Goal: Transaction & Acquisition: Purchase product/service

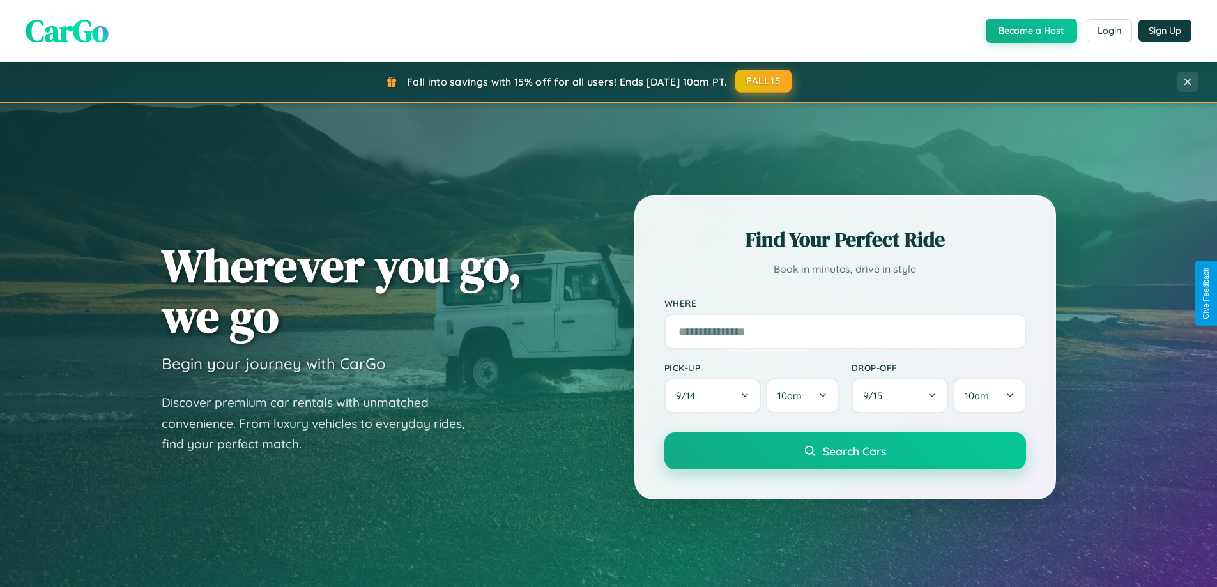
click at [764, 81] on button "FALL15" at bounding box center [763, 81] width 56 height 23
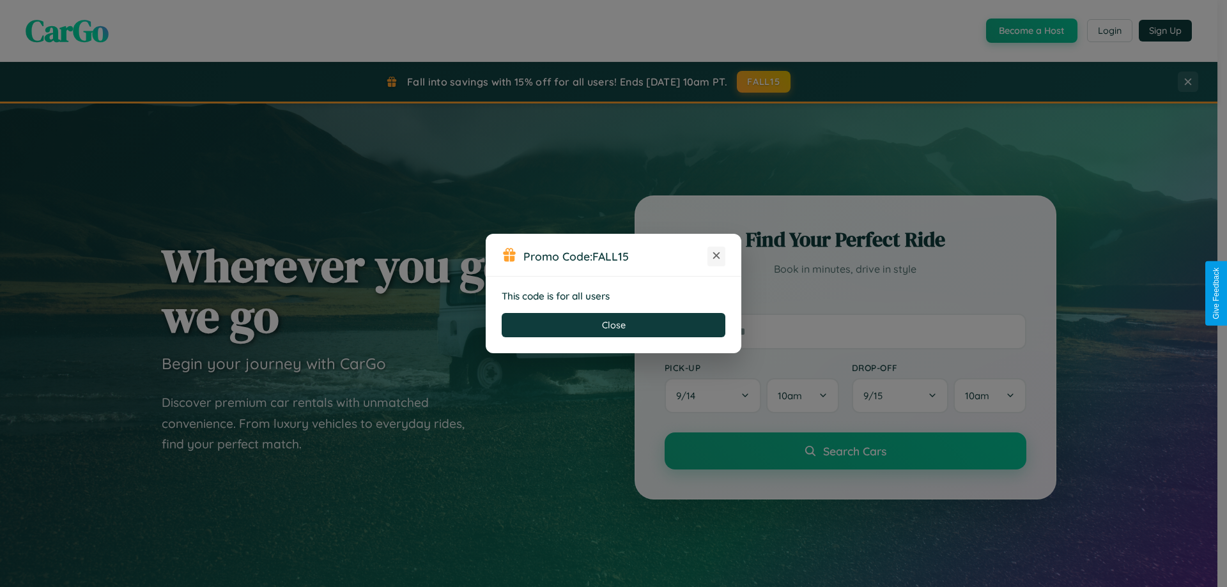
click at [716, 256] on icon at bounding box center [716, 255] width 13 height 13
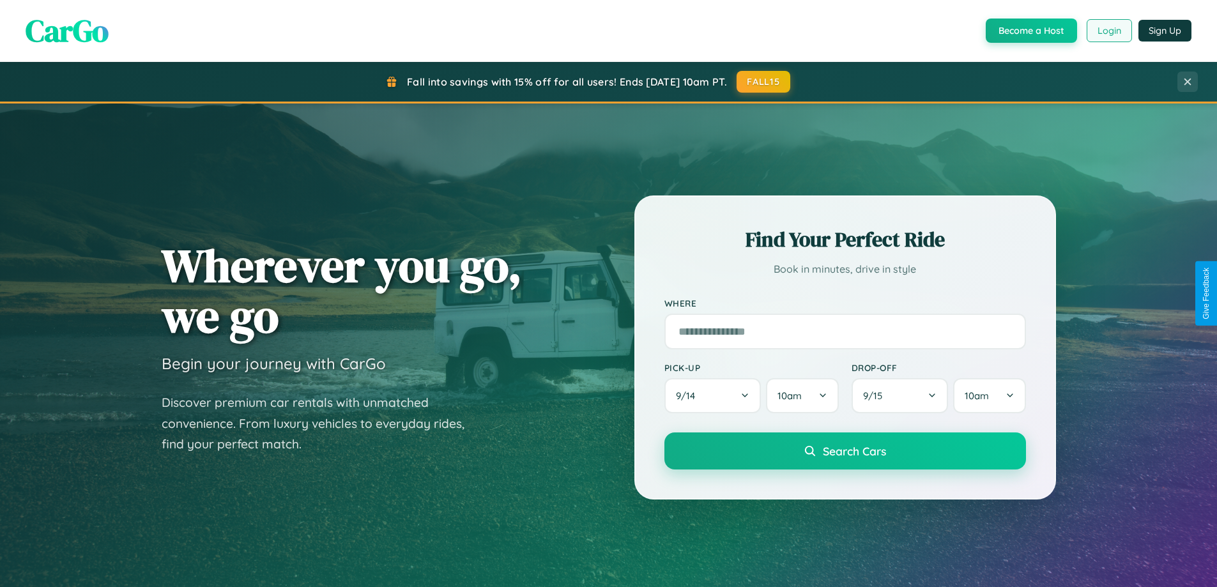
click at [1108, 31] on button "Login" at bounding box center [1109, 30] width 45 height 23
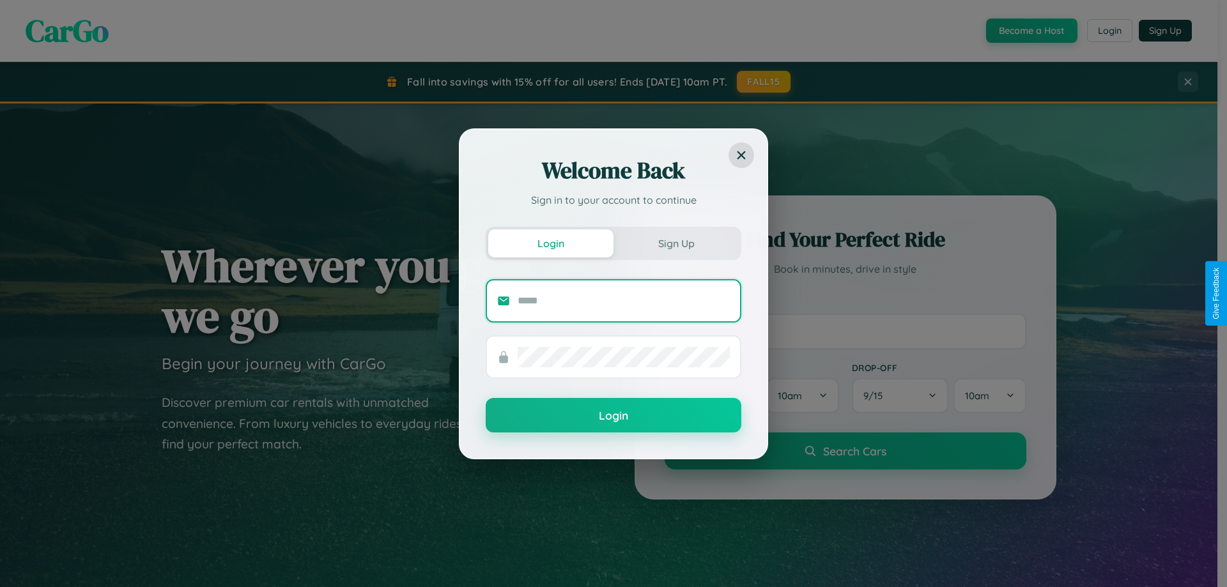
click at [624, 300] on input "text" at bounding box center [623, 301] width 212 height 20
type input "**********"
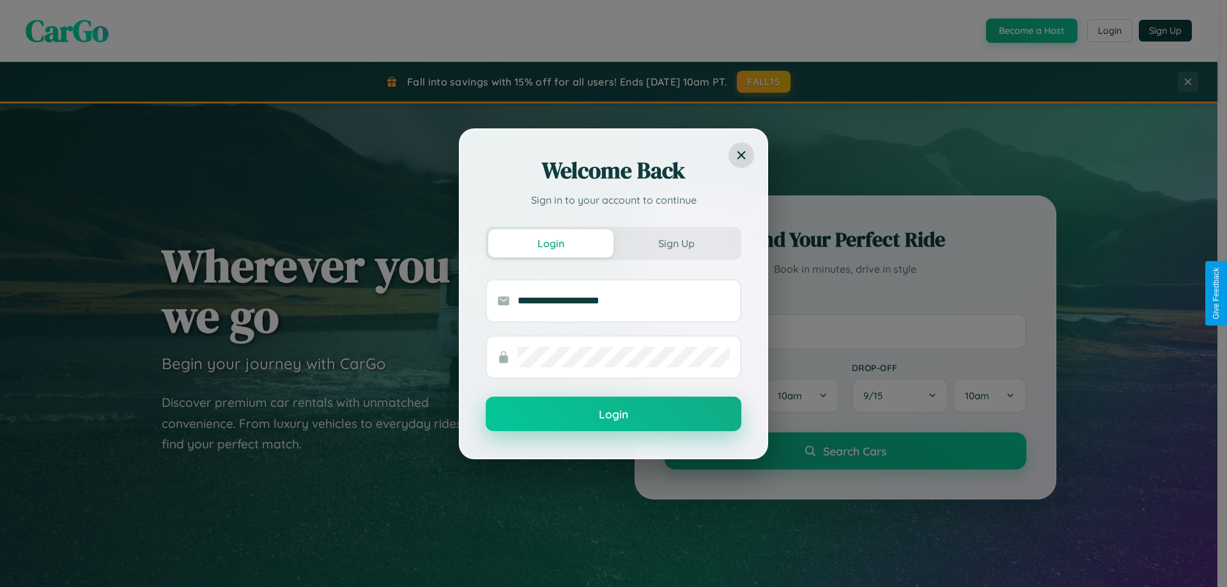
click at [613, 415] on button "Login" at bounding box center [614, 414] width 256 height 34
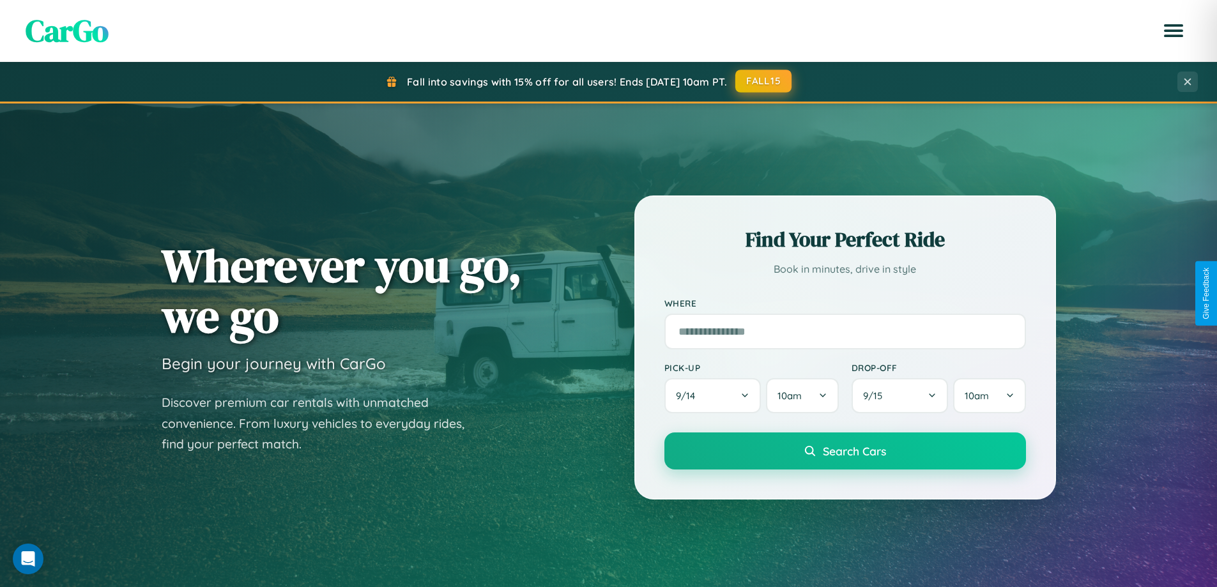
click at [764, 81] on button "FALL15" at bounding box center [763, 81] width 56 height 23
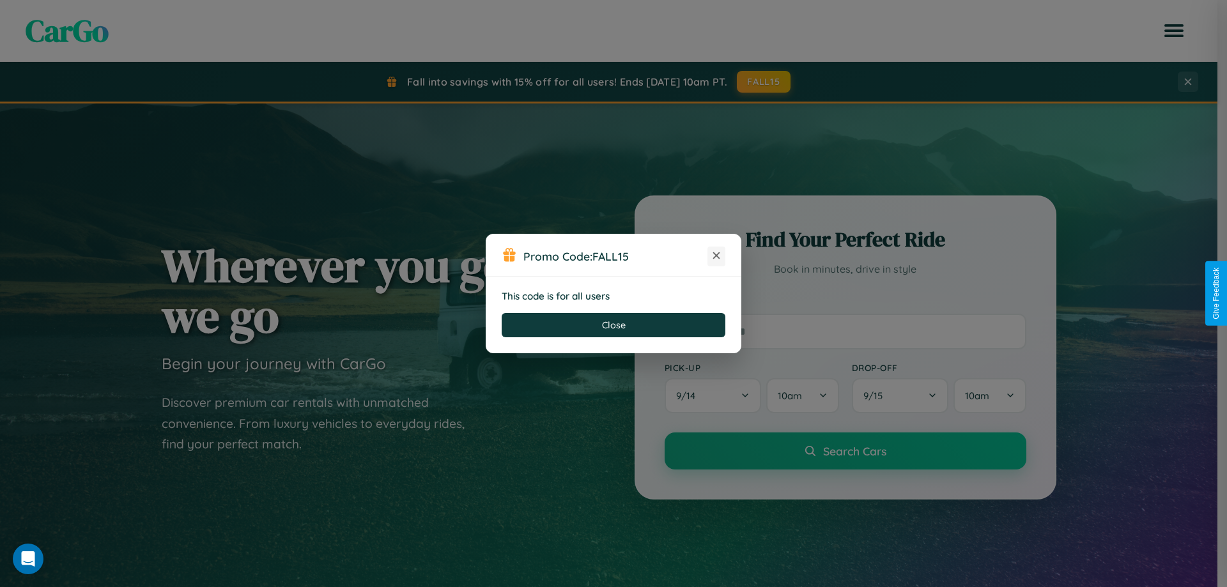
click at [716, 256] on icon at bounding box center [716, 255] width 13 height 13
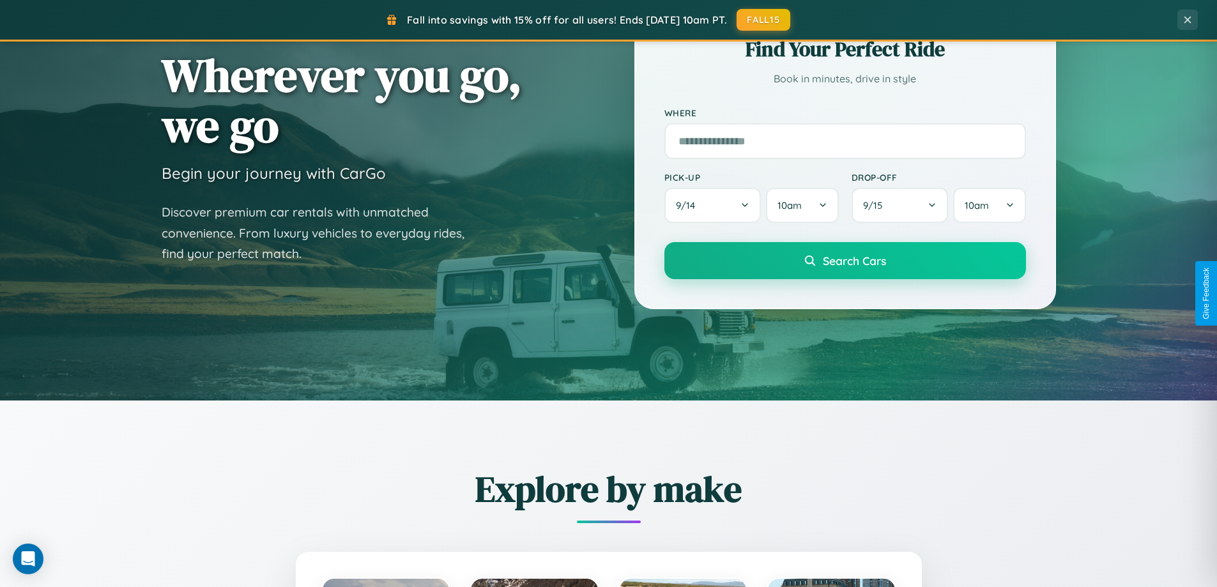
scroll to position [551, 0]
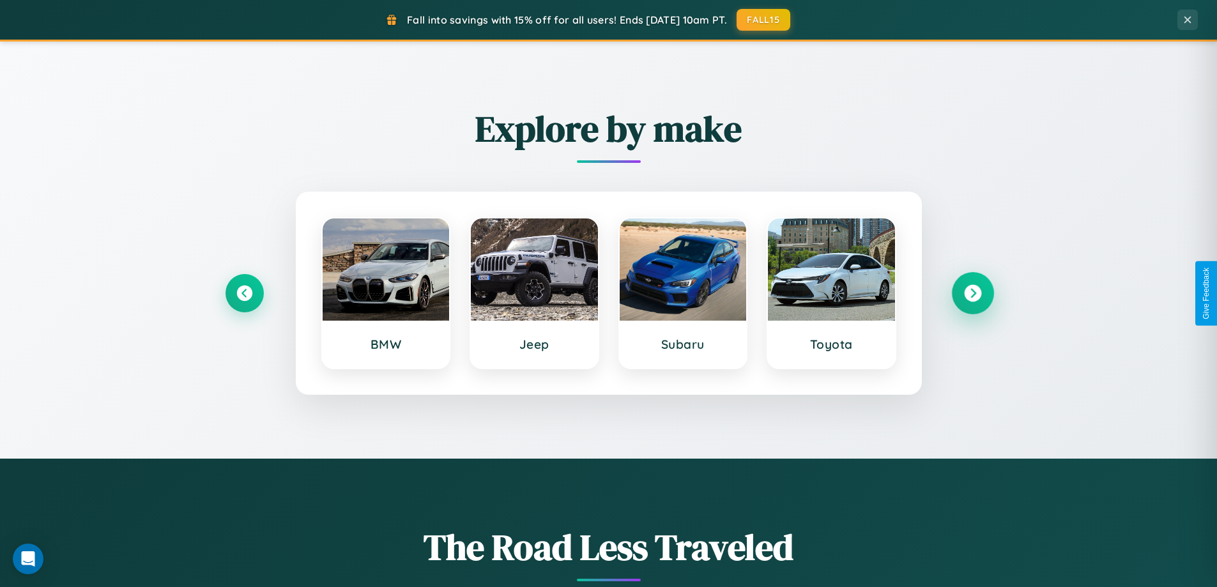
click at [972, 293] on icon at bounding box center [972, 293] width 17 height 17
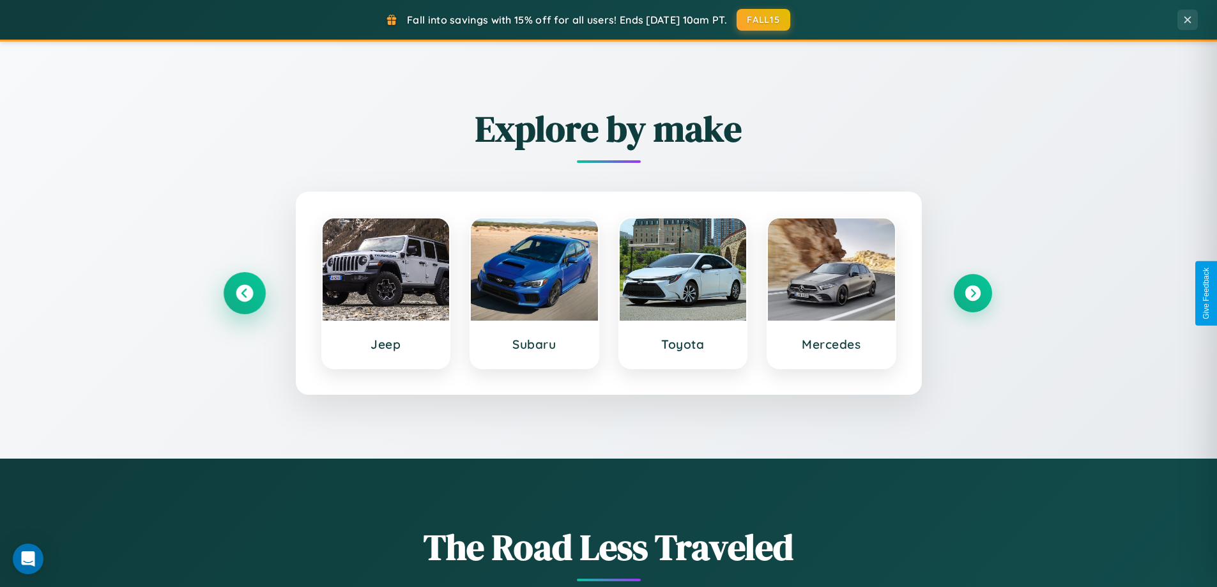
click at [244, 293] on icon at bounding box center [244, 293] width 17 height 17
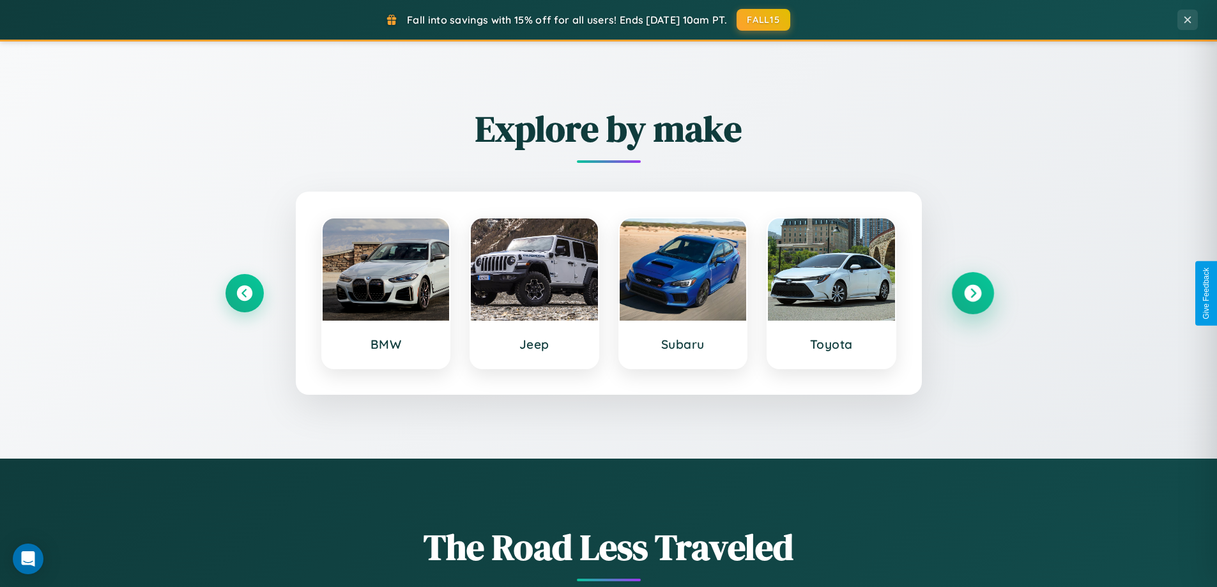
click at [972, 293] on icon at bounding box center [972, 293] width 17 height 17
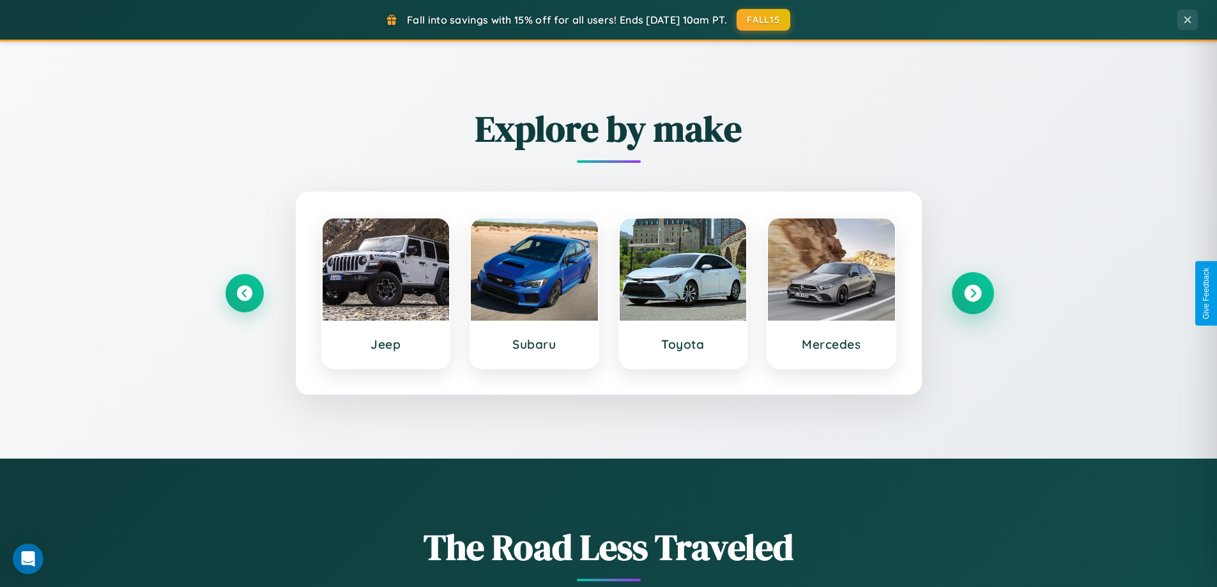
click at [972, 293] on icon at bounding box center [972, 293] width 17 height 17
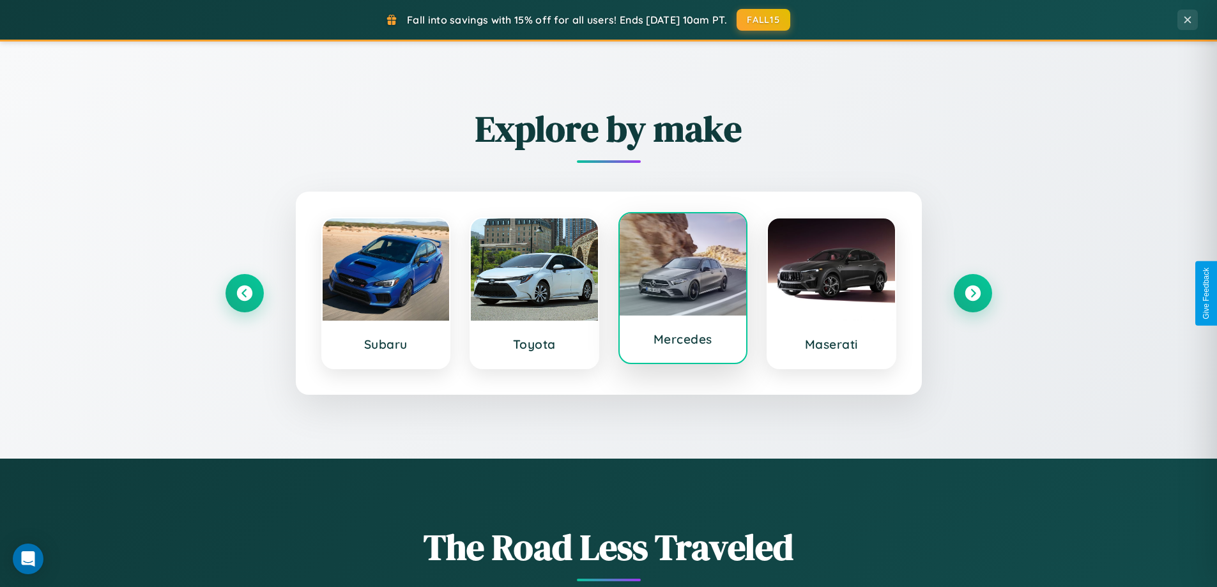
click at [682, 291] on div at bounding box center [683, 264] width 127 height 102
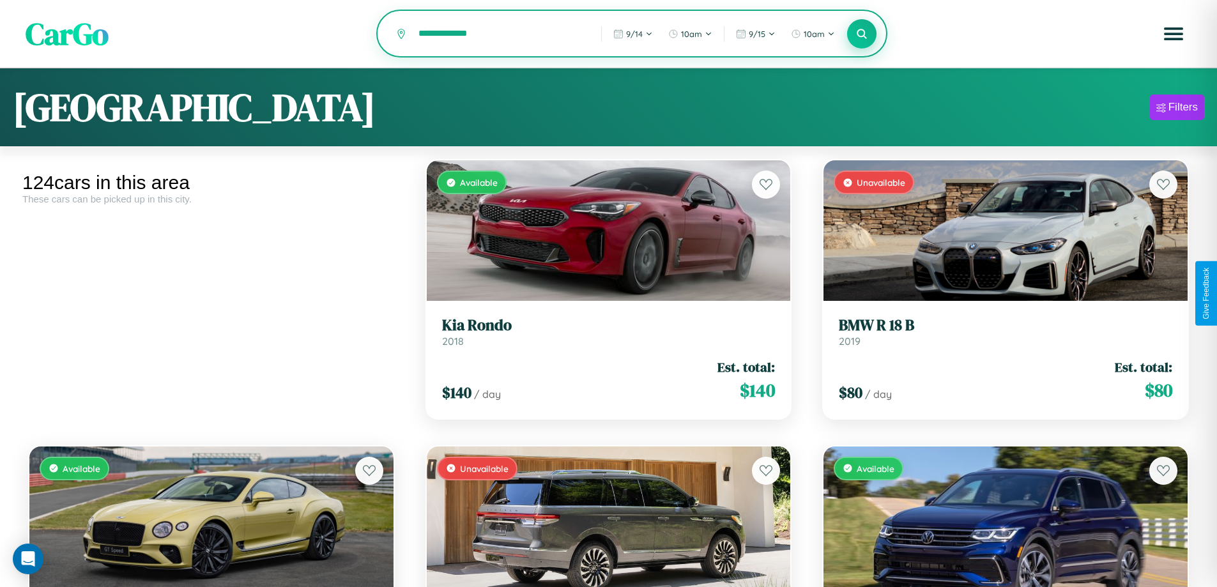
type input "**********"
click at [862, 34] on icon at bounding box center [862, 33] width 12 height 12
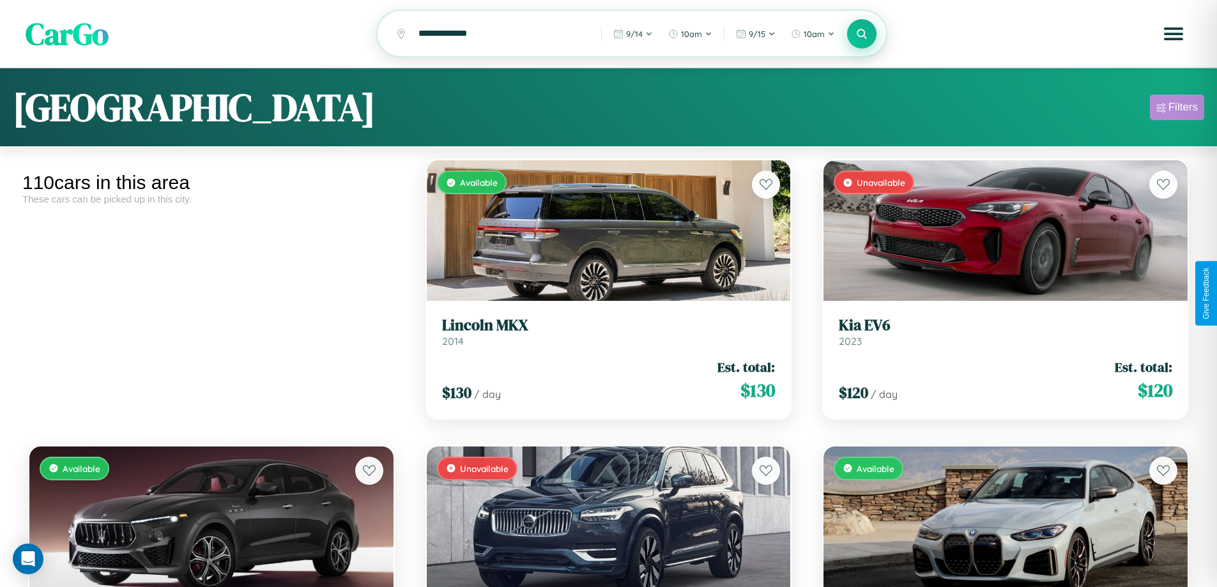
click at [1177, 109] on div "Filters" at bounding box center [1182, 107] width 29 height 13
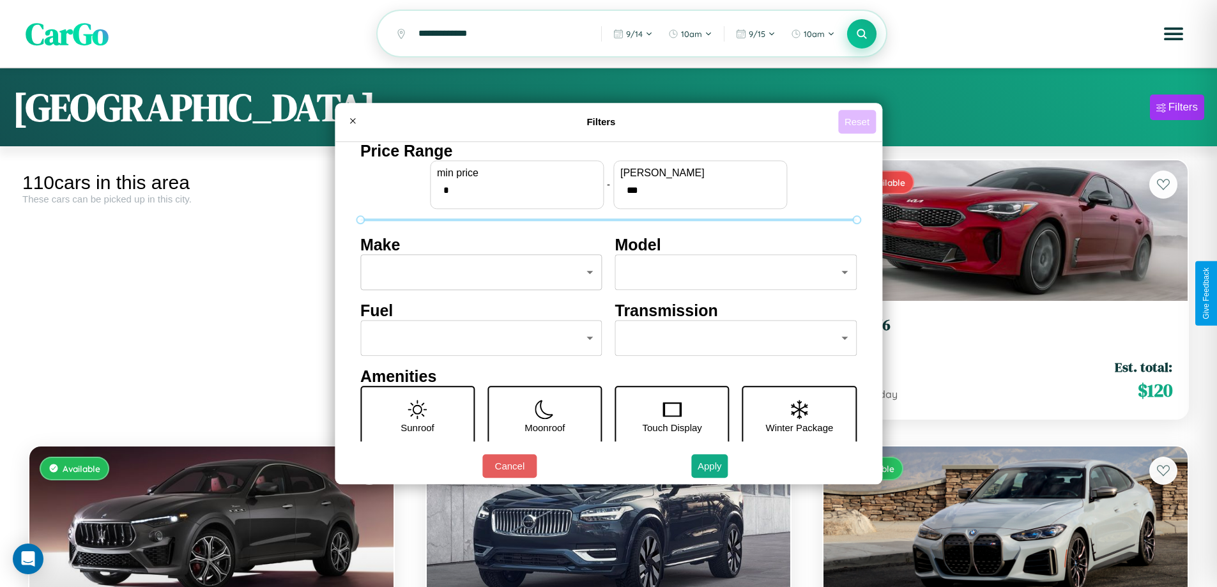
click at [859, 121] on button "Reset" at bounding box center [857, 122] width 38 height 24
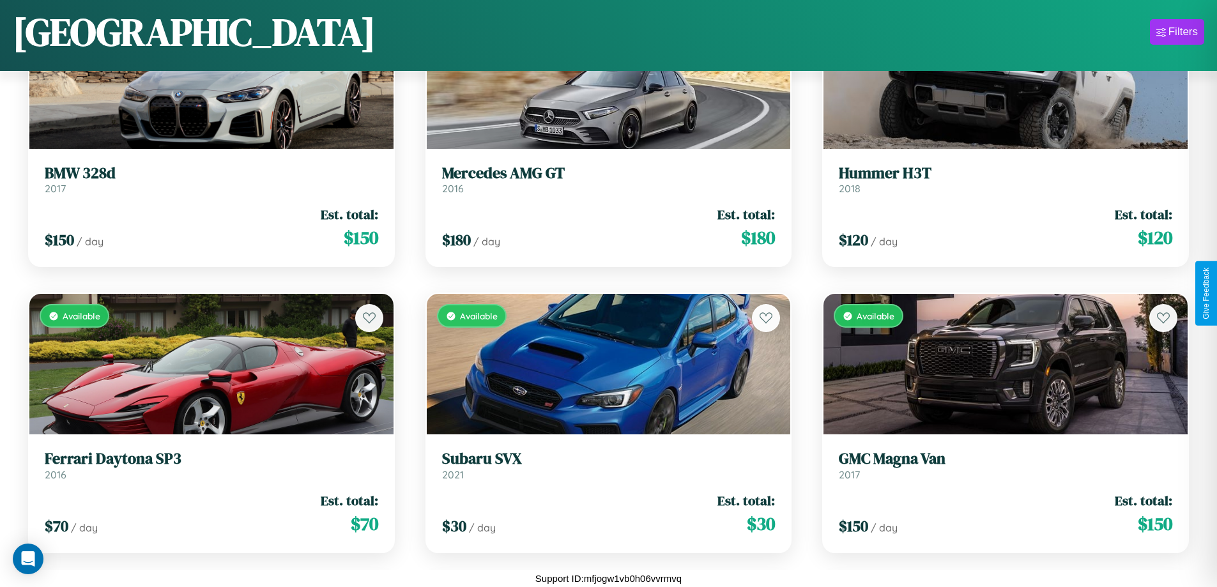
scroll to position [6486, 0]
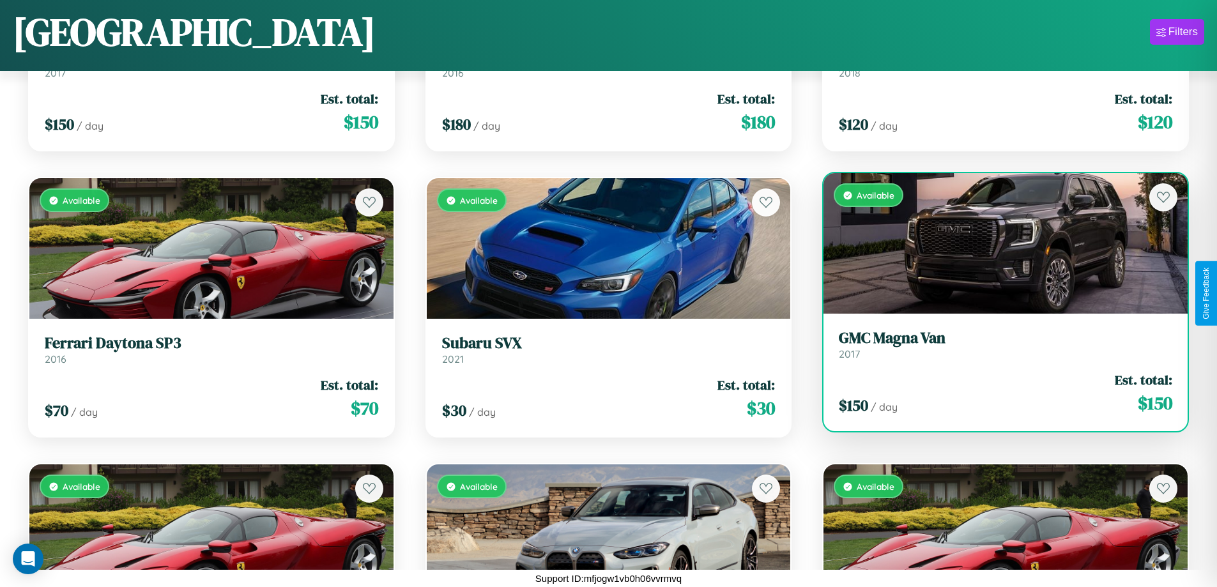
click at [997, 344] on h3 "GMC Magna Van" at bounding box center [1005, 338] width 333 height 19
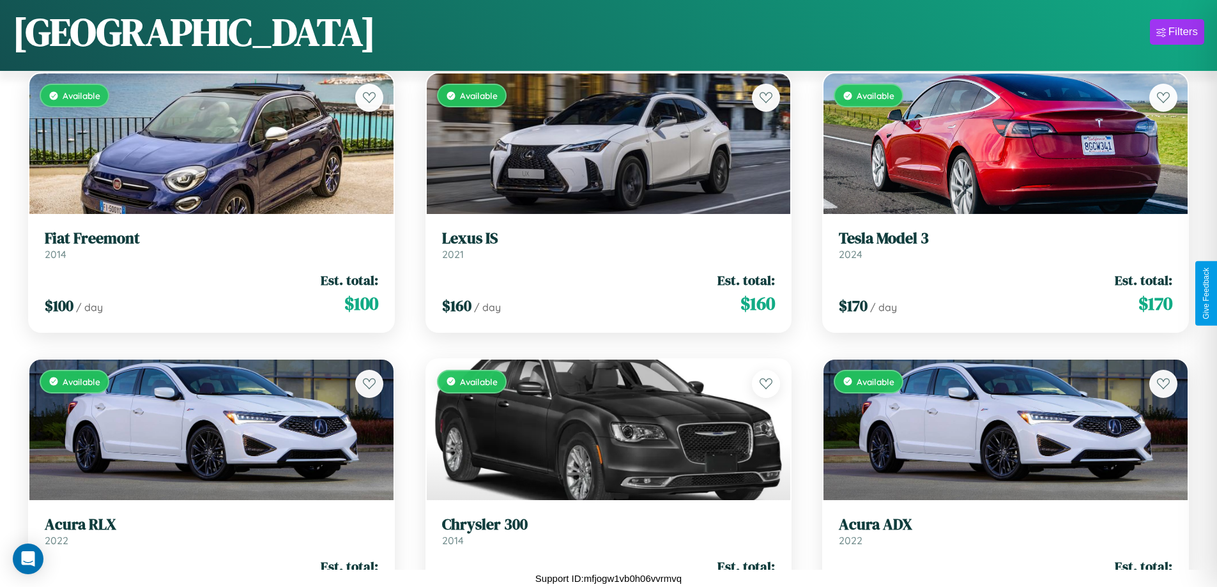
scroll to position [8762, 0]
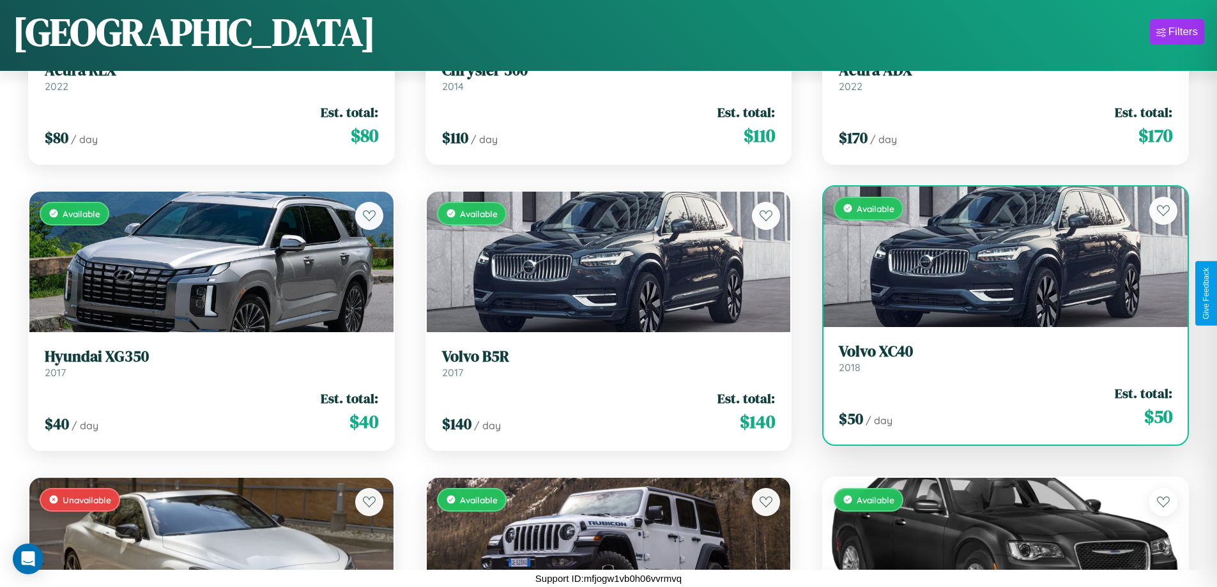
click at [997, 360] on h3 "Volvo XC40" at bounding box center [1005, 351] width 333 height 19
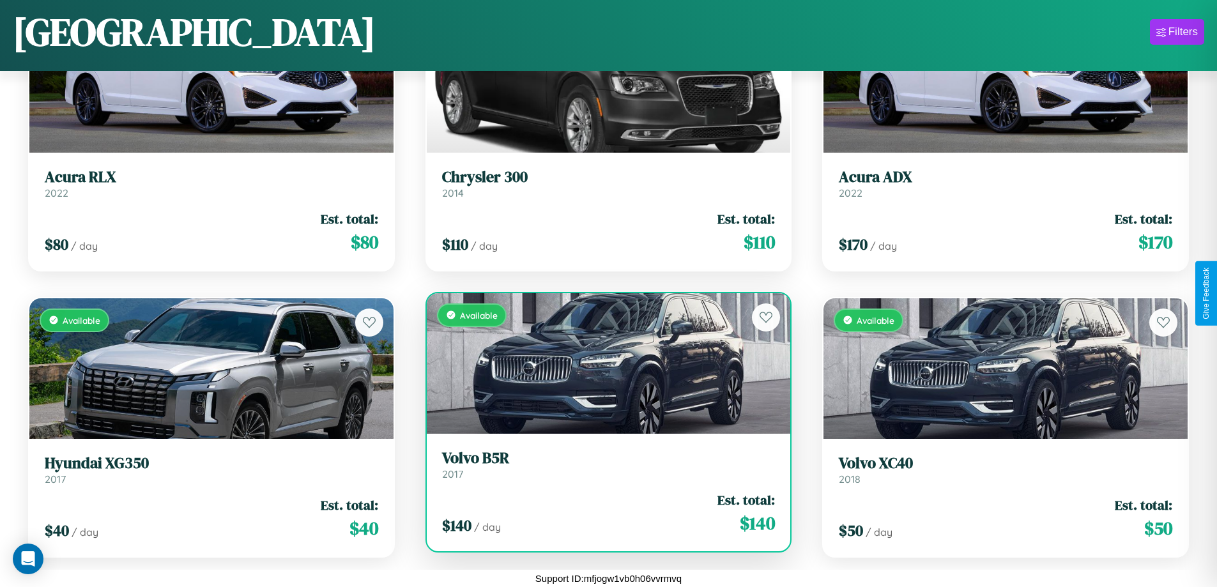
scroll to position [8476, 0]
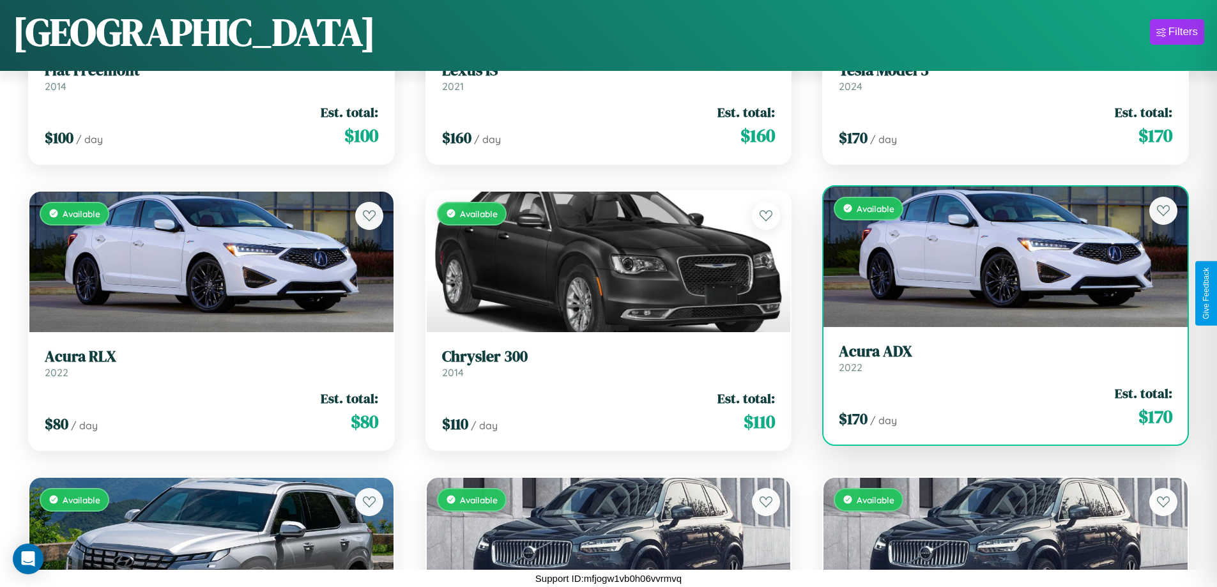
click at [997, 361] on h3 "Acura ADX" at bounding box center [1005, 351] width 333 height 19
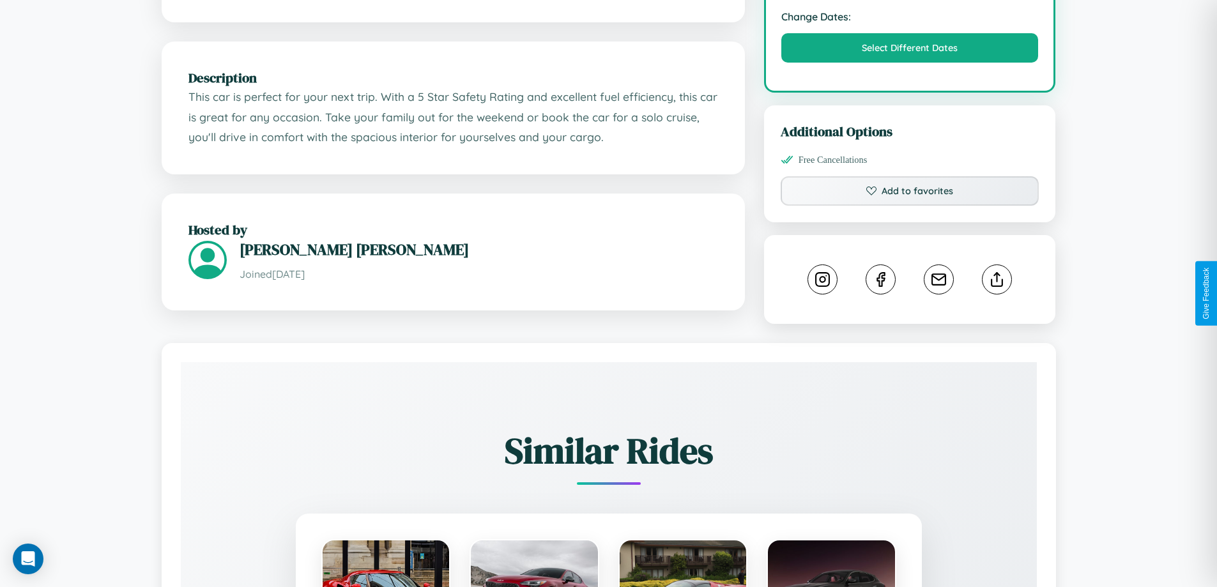
scroll to position [433, 0]
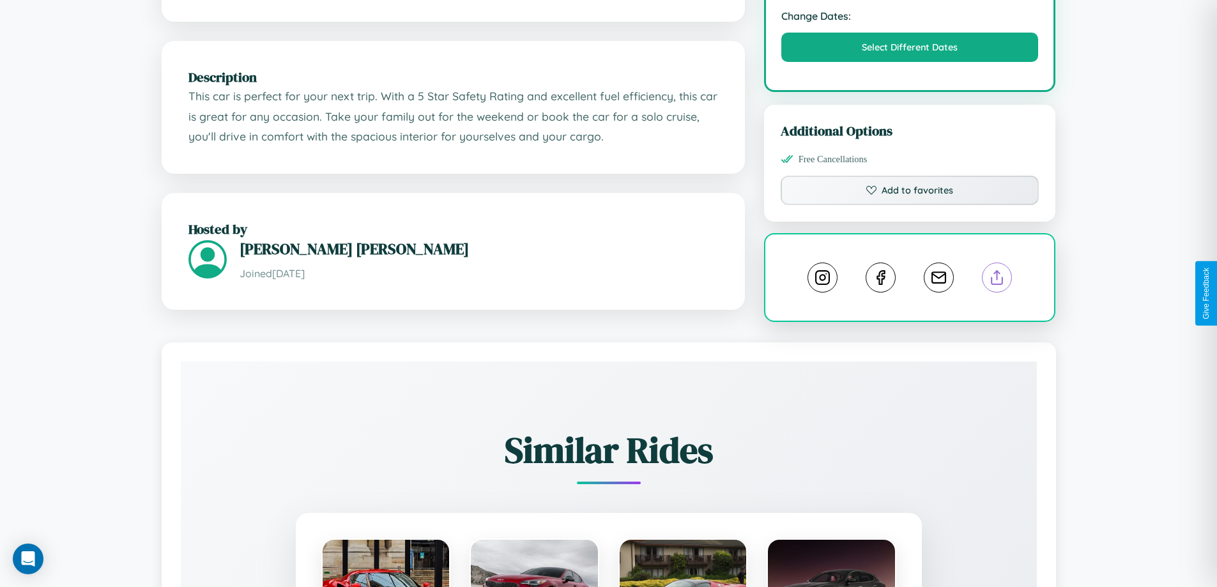
click at [997, 280] on line at bounding box center [997, 275] width 0 height 9
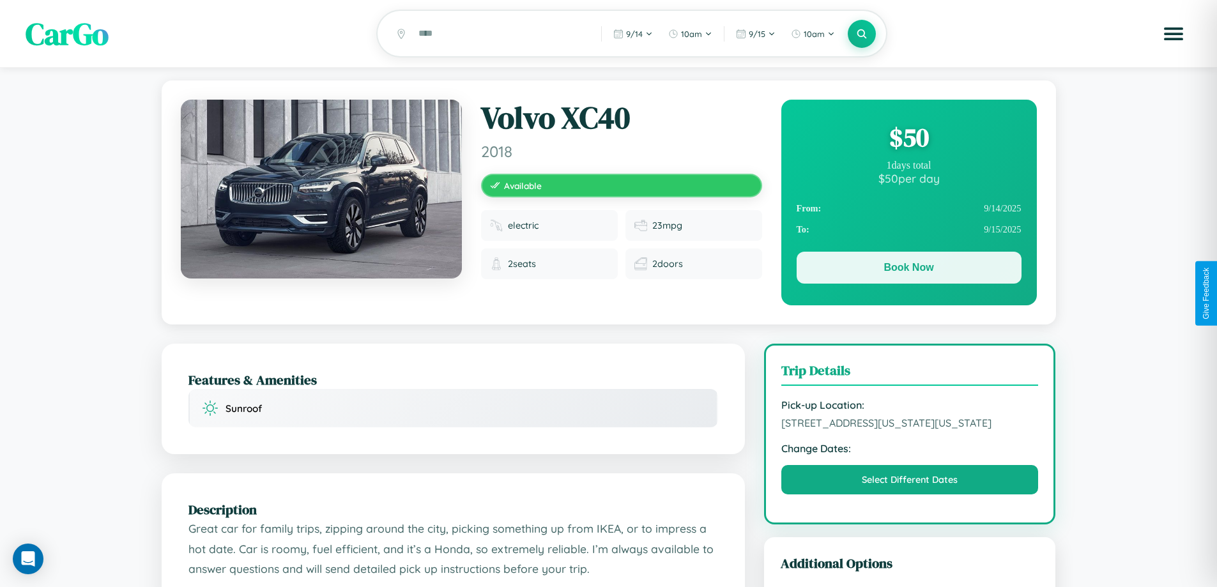
click at [908, 270] on button "Book Now" at bounding box center [909, 268] width 225 height 32
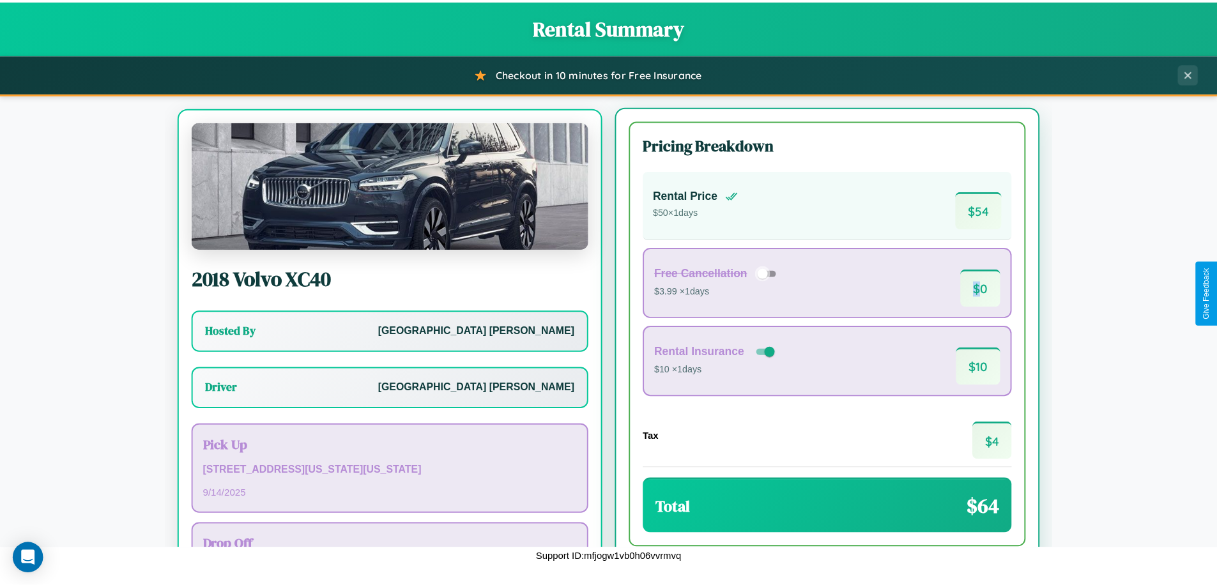
scroll to position [59, 0]
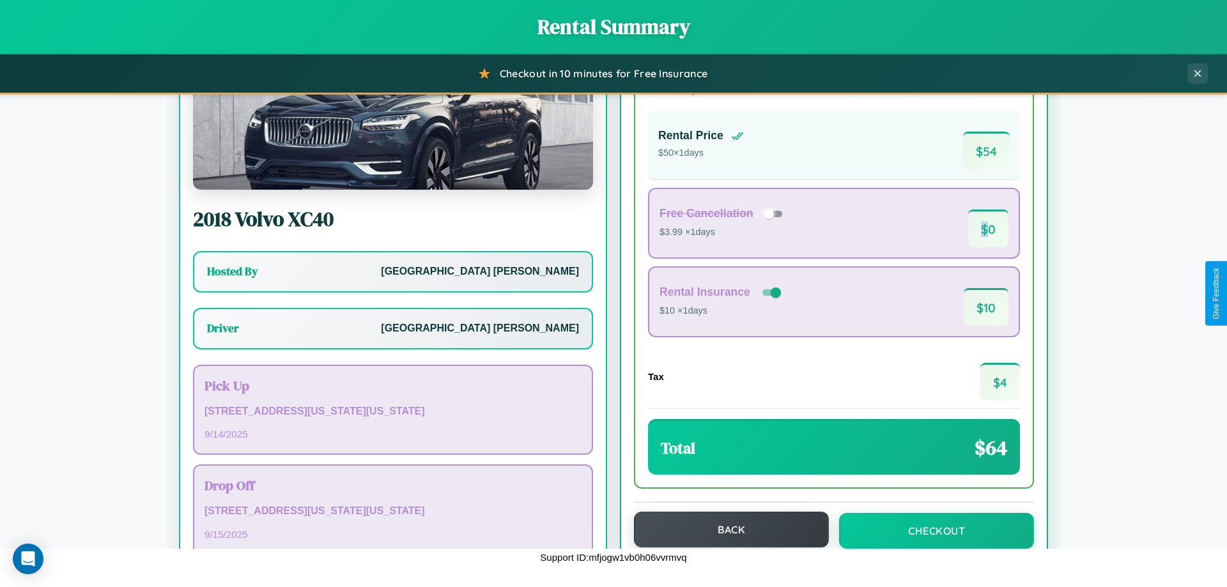
click at [725, 530] on button "Back" at bounding box center [731, 530] width 195 height 36
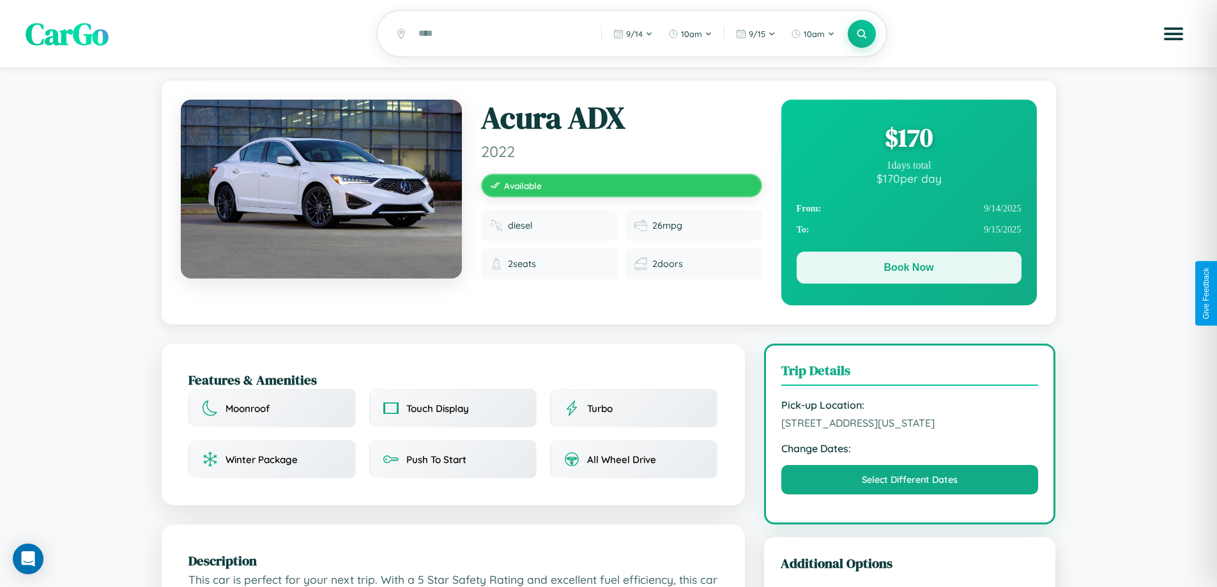
click at [908, 270] on button "Book Now" at bounding box center [909, 268] width 225 height 32
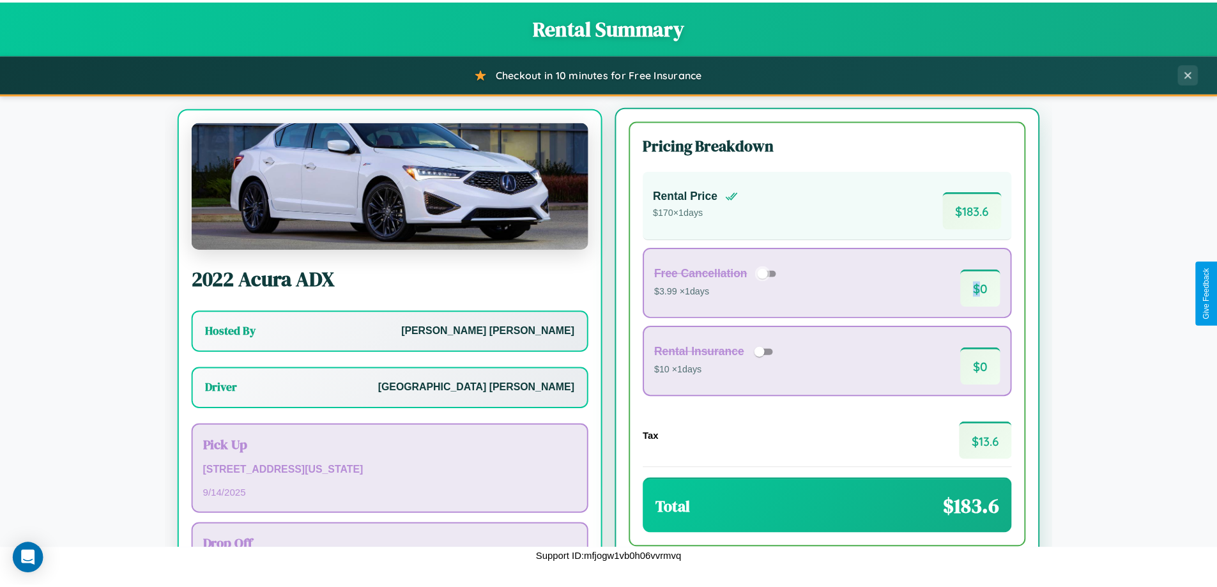
scroll to position [59, 0]
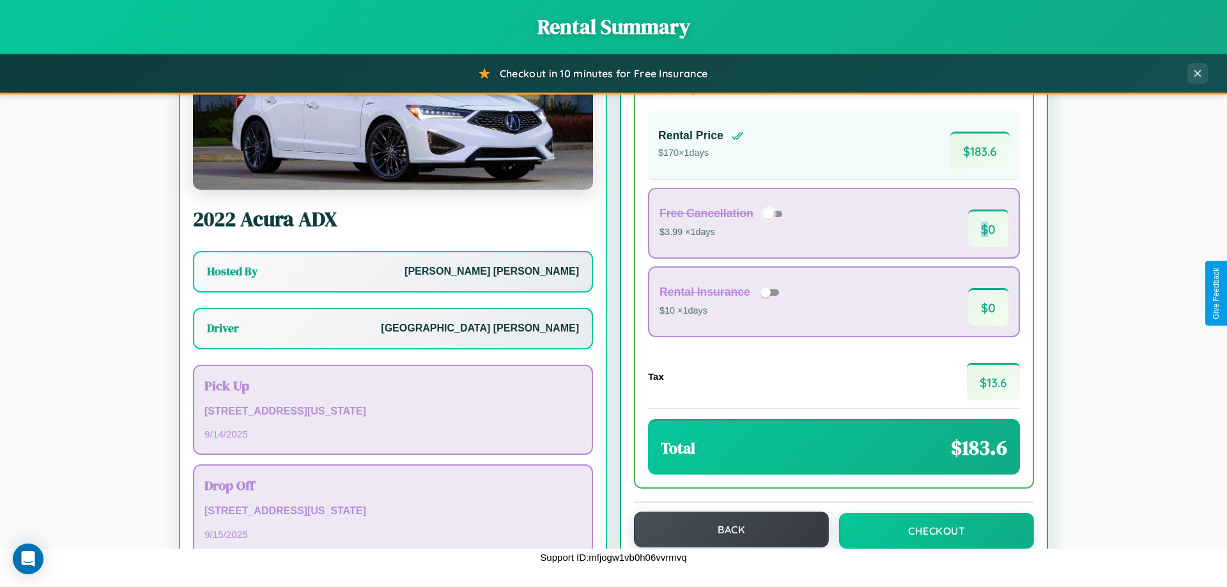
click at [725, 530] on button "Back" at bounding box center [731, 530] width 195 height 36
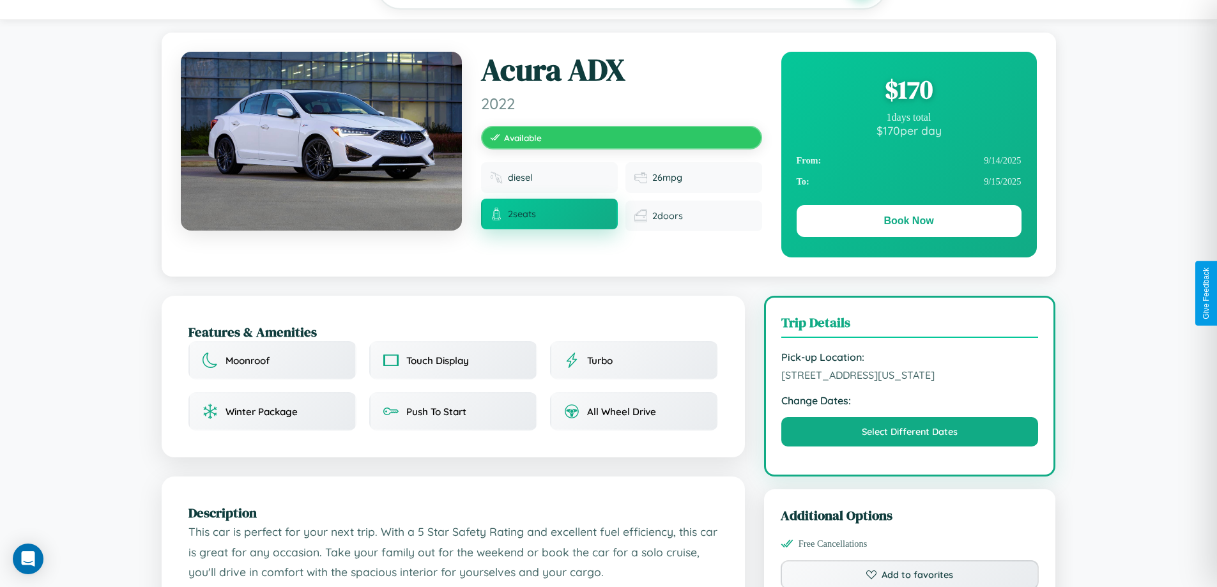
scroll to position [138, 0]
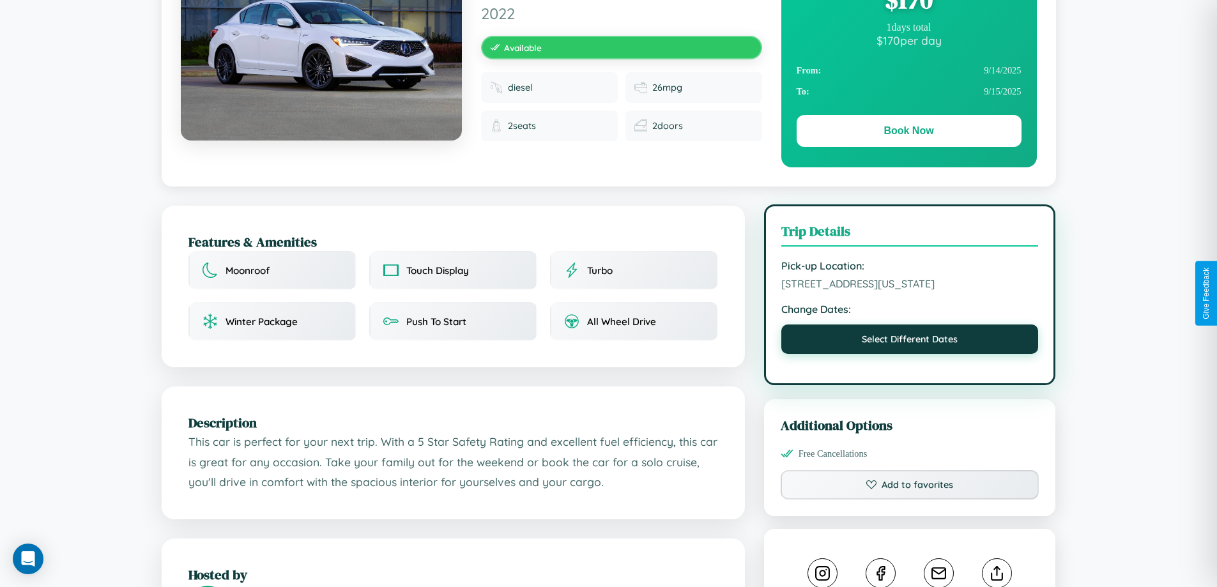
click at [910, 354] on button "Select Different Dates" at bounding box center [909, 339] width 257 height 29
select select "*"
select select "****"
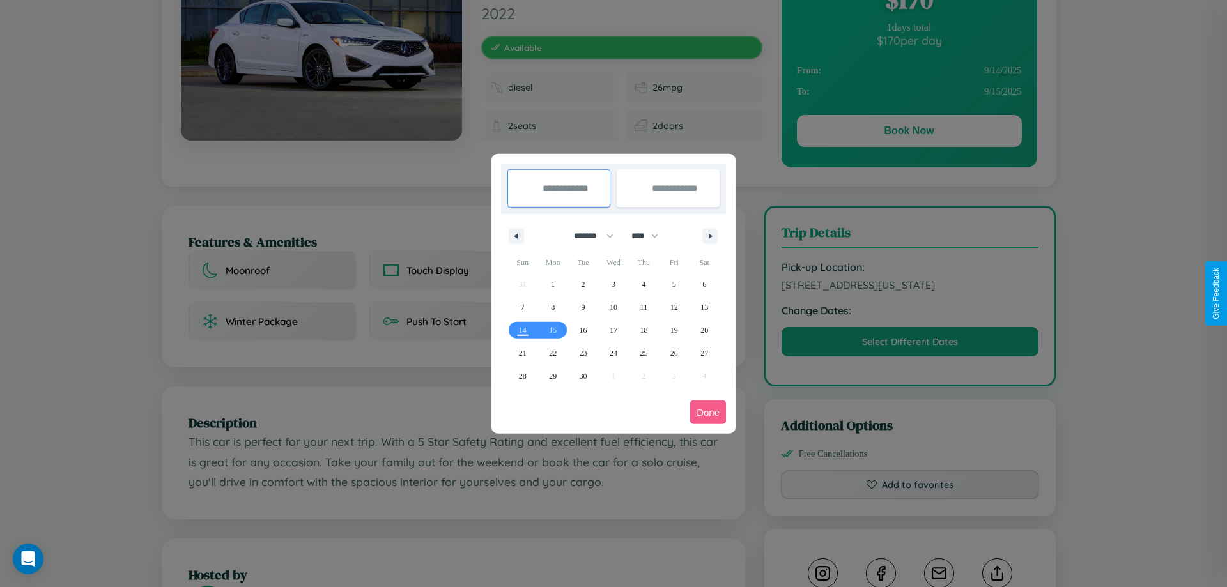
click at [588, 236] on select "******* ******** ***** ***** *** **** **** ****** ********* ******* ******** **…" at bounding box center [591, 236] width 54 height 21
select select "*"
click at [650, 236] on select "**** **** **** **** **** **** **** **** **** **** **** **** **** **** **** ****…" at bounding box center [644, 236] width 38 height 21
select select "****"
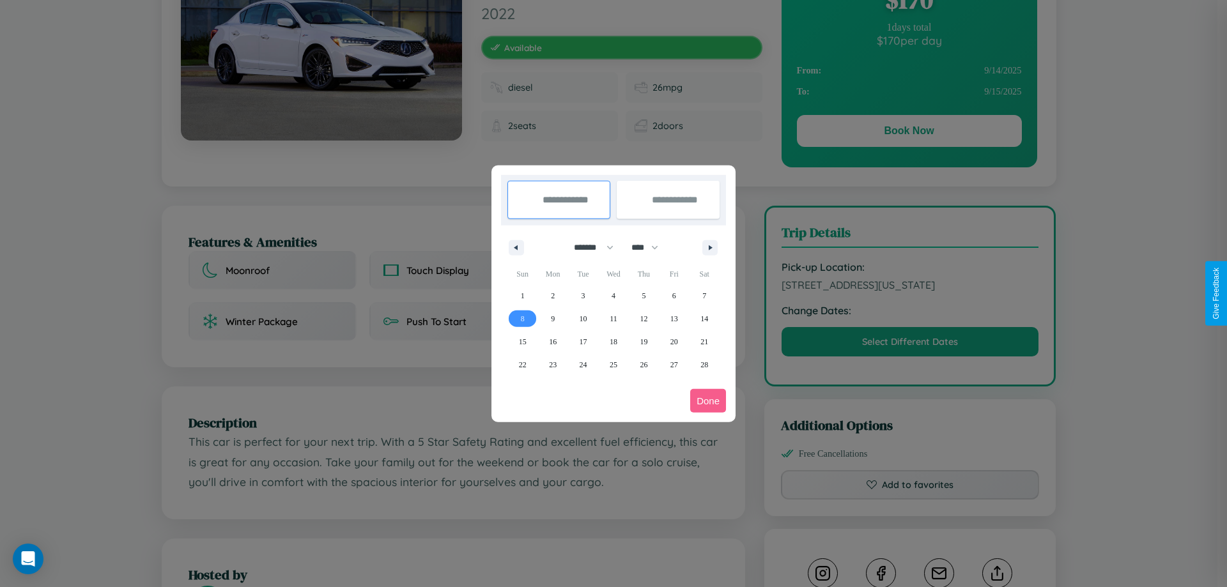
click at [522, 318] on span "8" at bounding box center [523, 318] width 4 height 23
type input "**********"
click at [613, 318] on span "11" at bounding box center [613, 318] width 8 height 23
type input "**********"
click at [708, 401] on button "Done" at bounding box center [708, 401] width 36 height 24
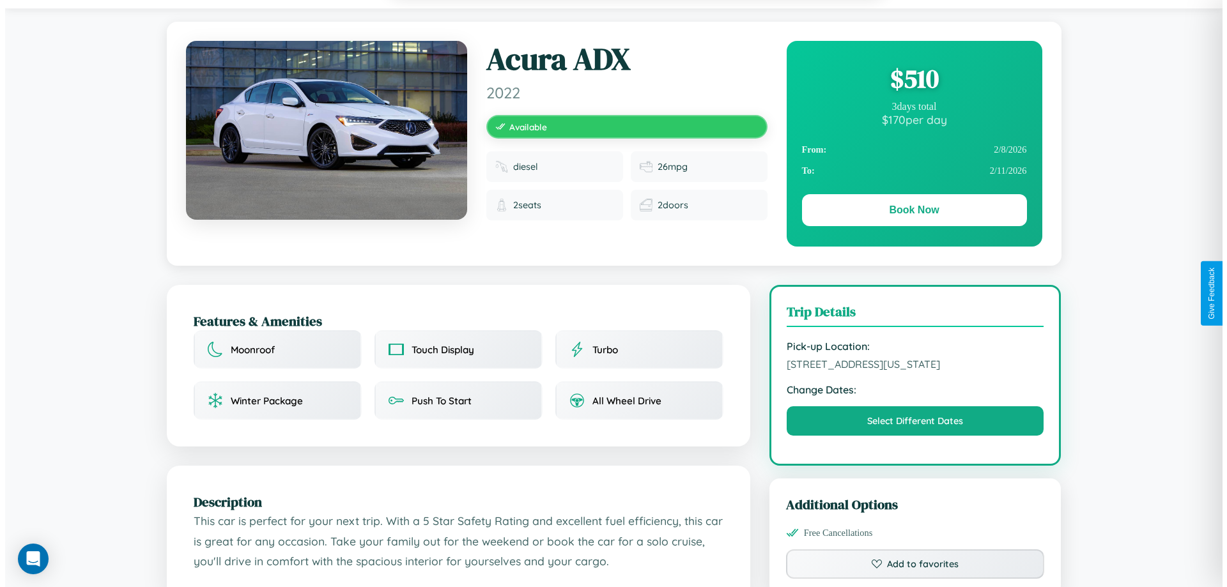
scroll to position [0, 0]
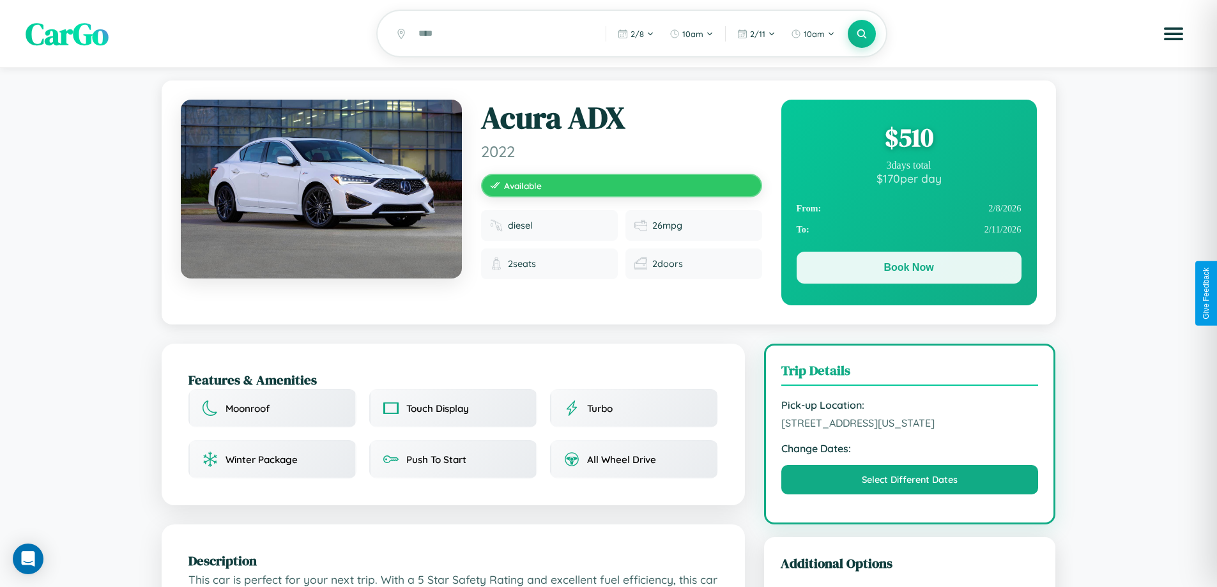
click at [908, 270] on button "Book Now" at bounding box center [909, 268] width 225 height 32
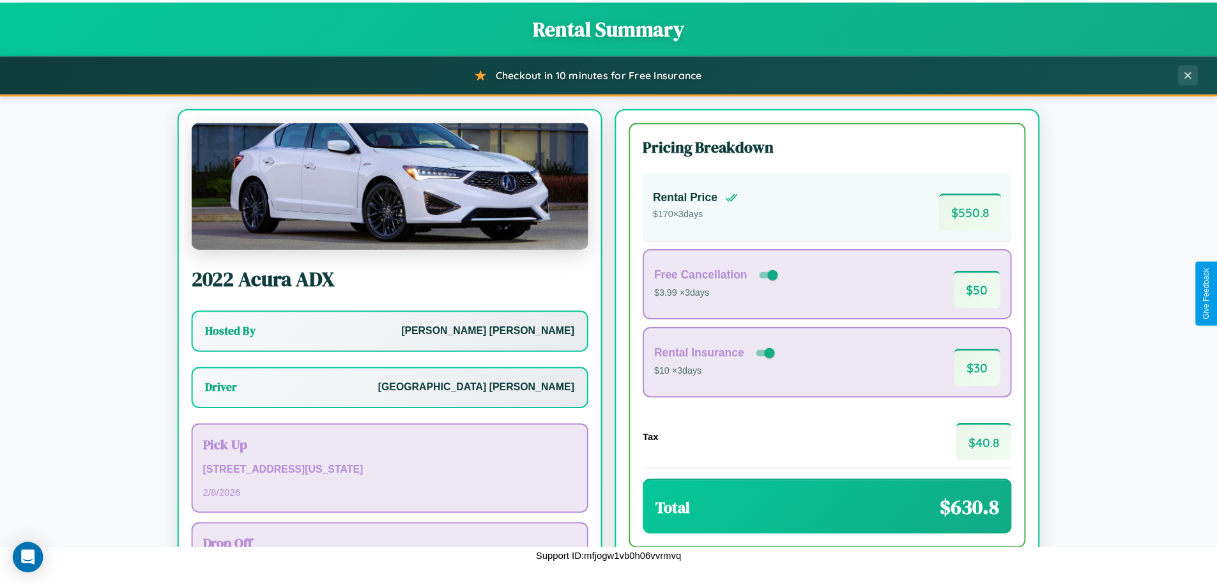
scroll to position [92, 0]
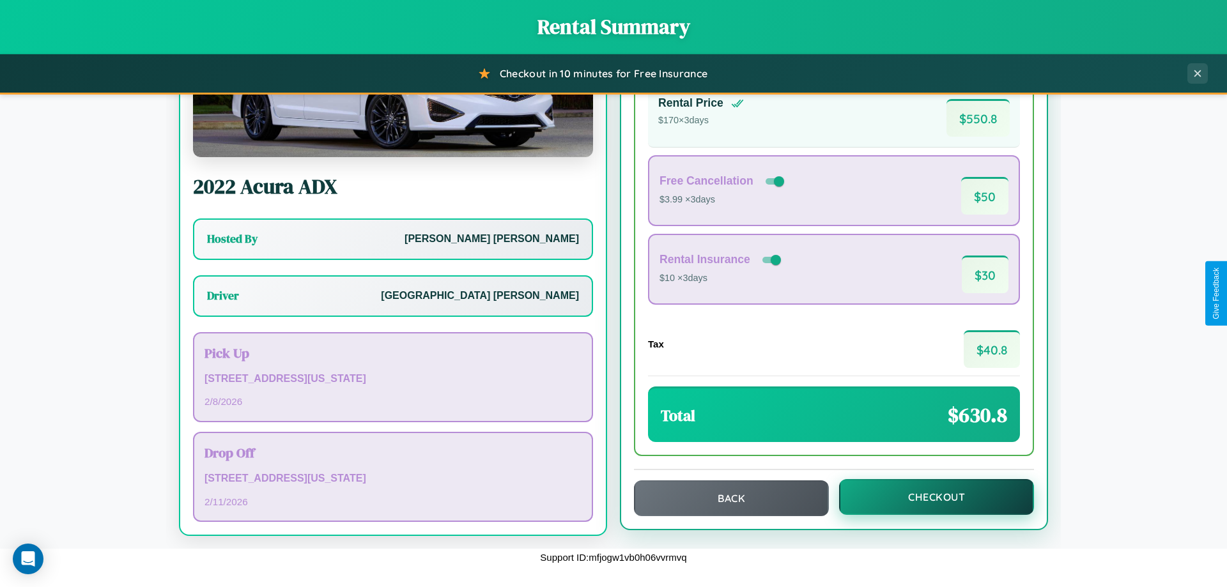
click at [928, 497] on button "Checkout" at bounding box center [936, 497] width 195 height 36
